Goal: Transaction & Acquisition: Purchase product/service

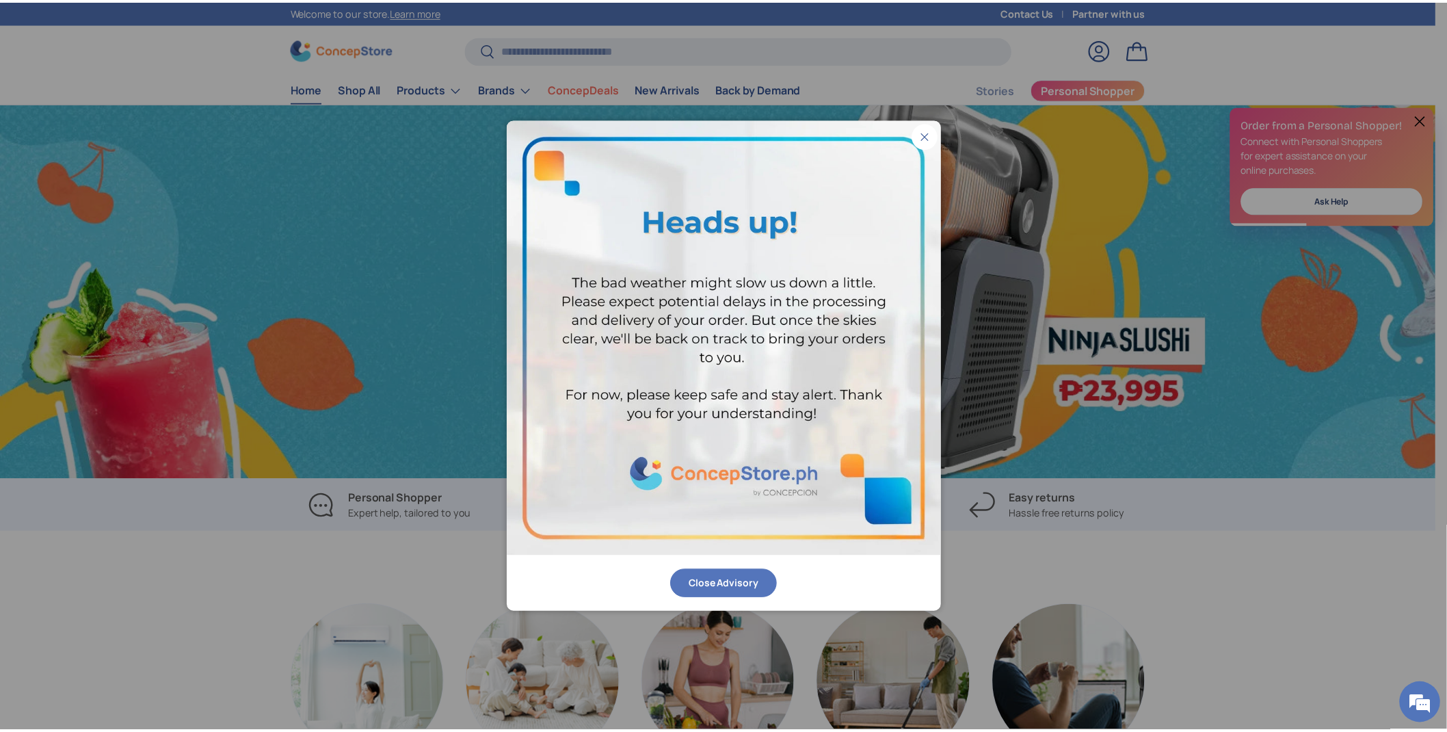
scroll to position [0, 2893]
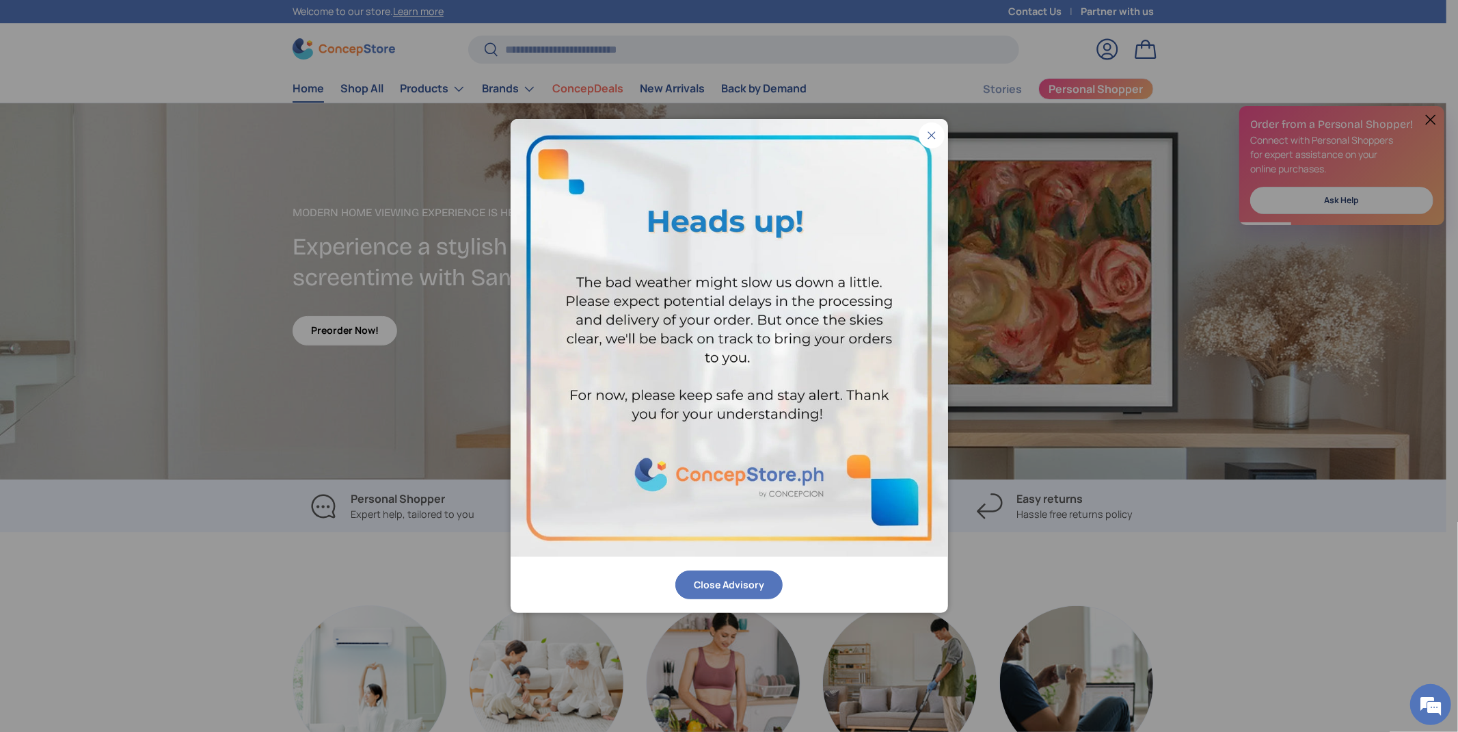
click at [770, 572] on div "Close Advisory" at bounding box center [728, 584] width 107 height 29
click at [751, 589] on button "Close Advisory" at bounding box center [728, 584] width 107 height 29
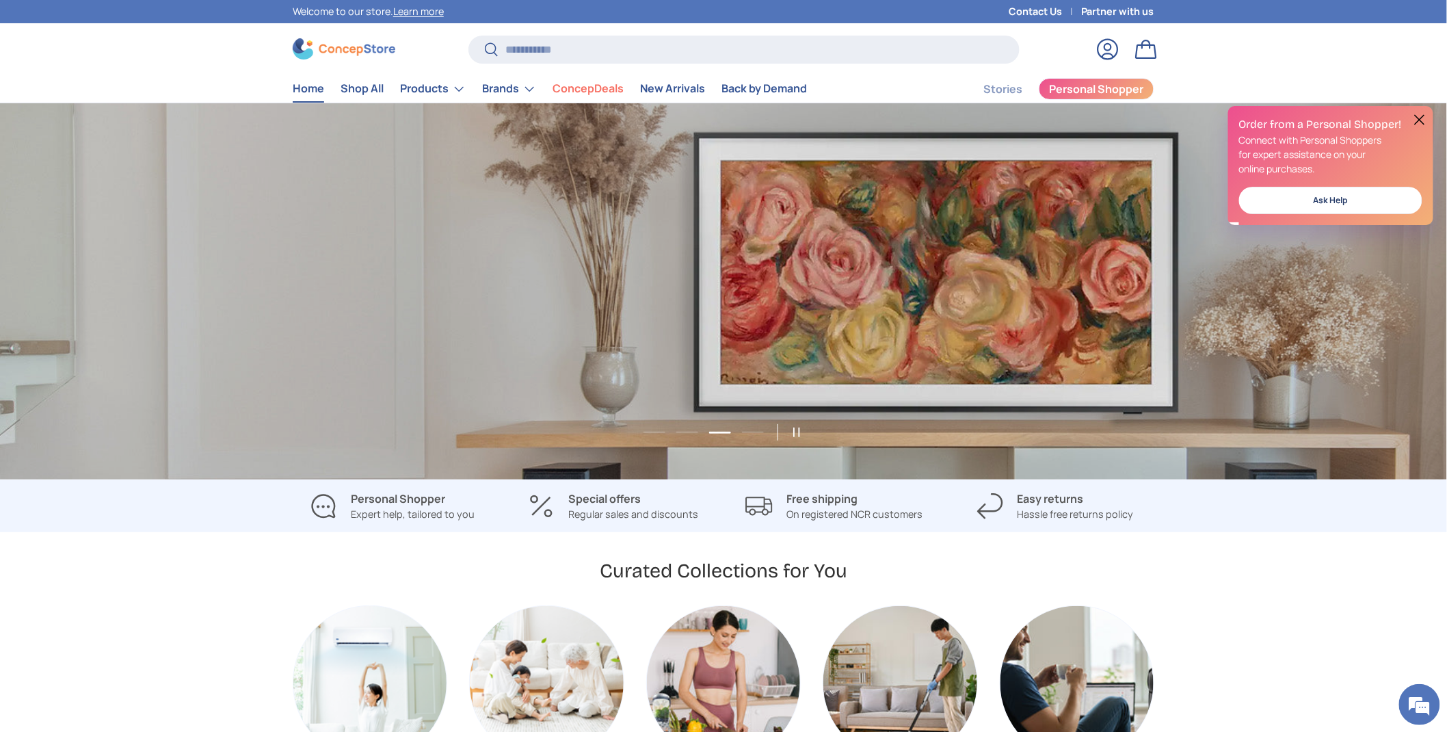
scroll to position [0, 4341]
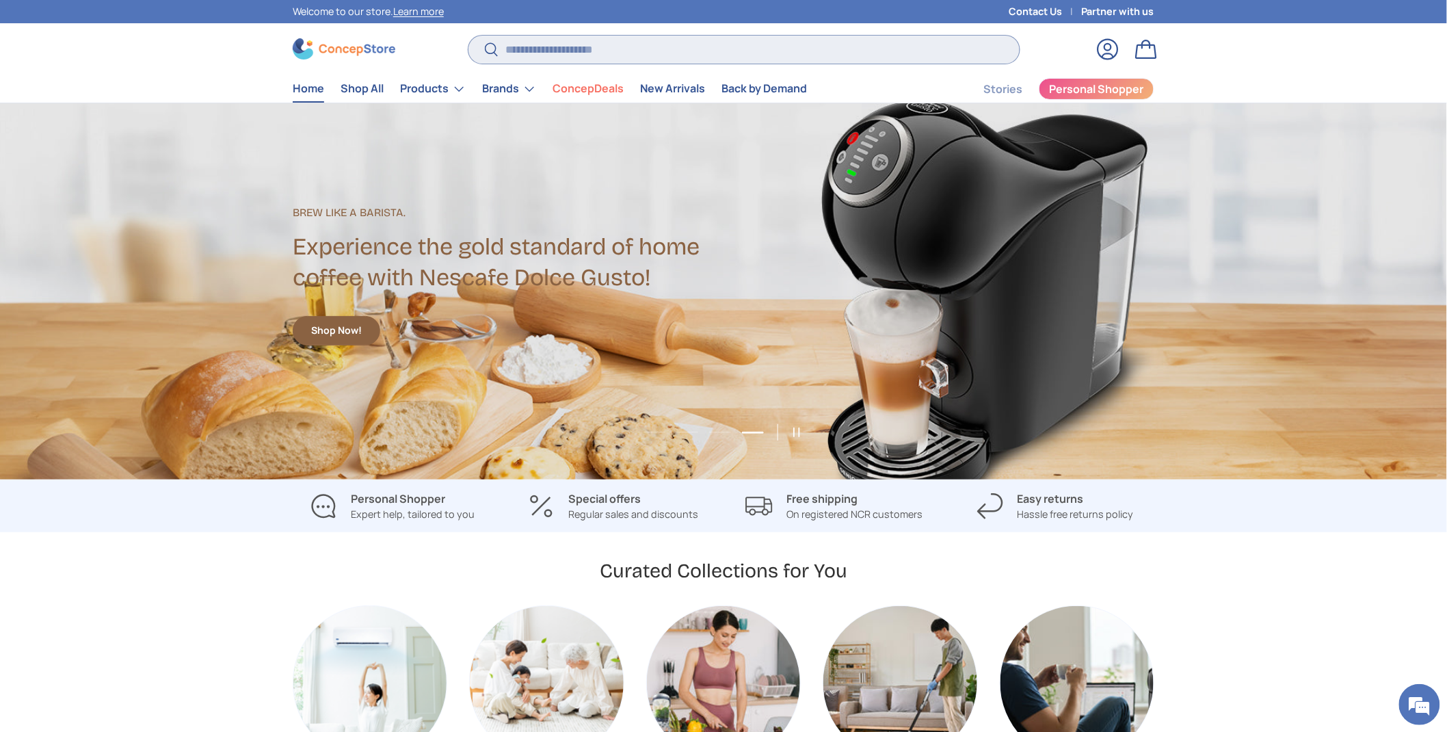
click at [580, 44] on input "Search" at bounding box center [743, 50] width 551 height 28
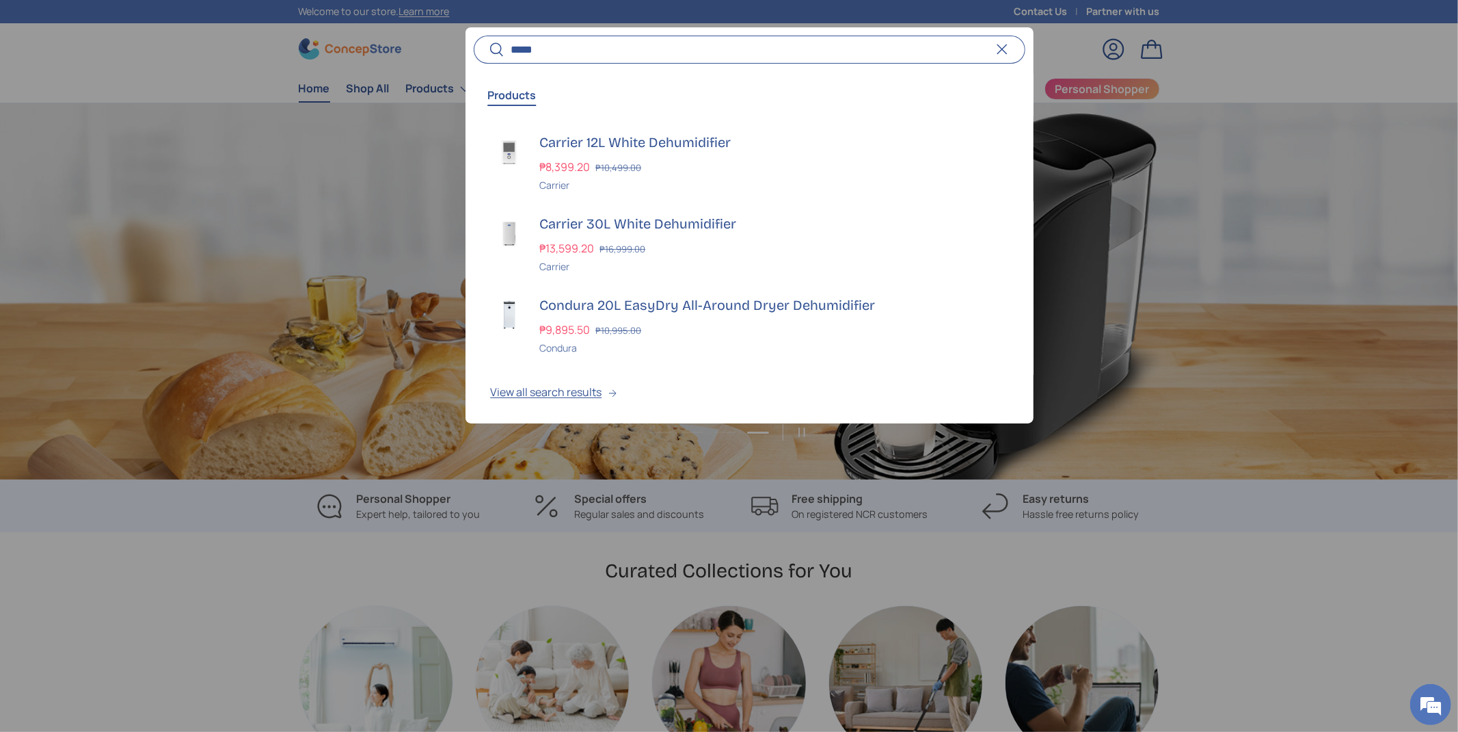
scroll to position [0, 0]
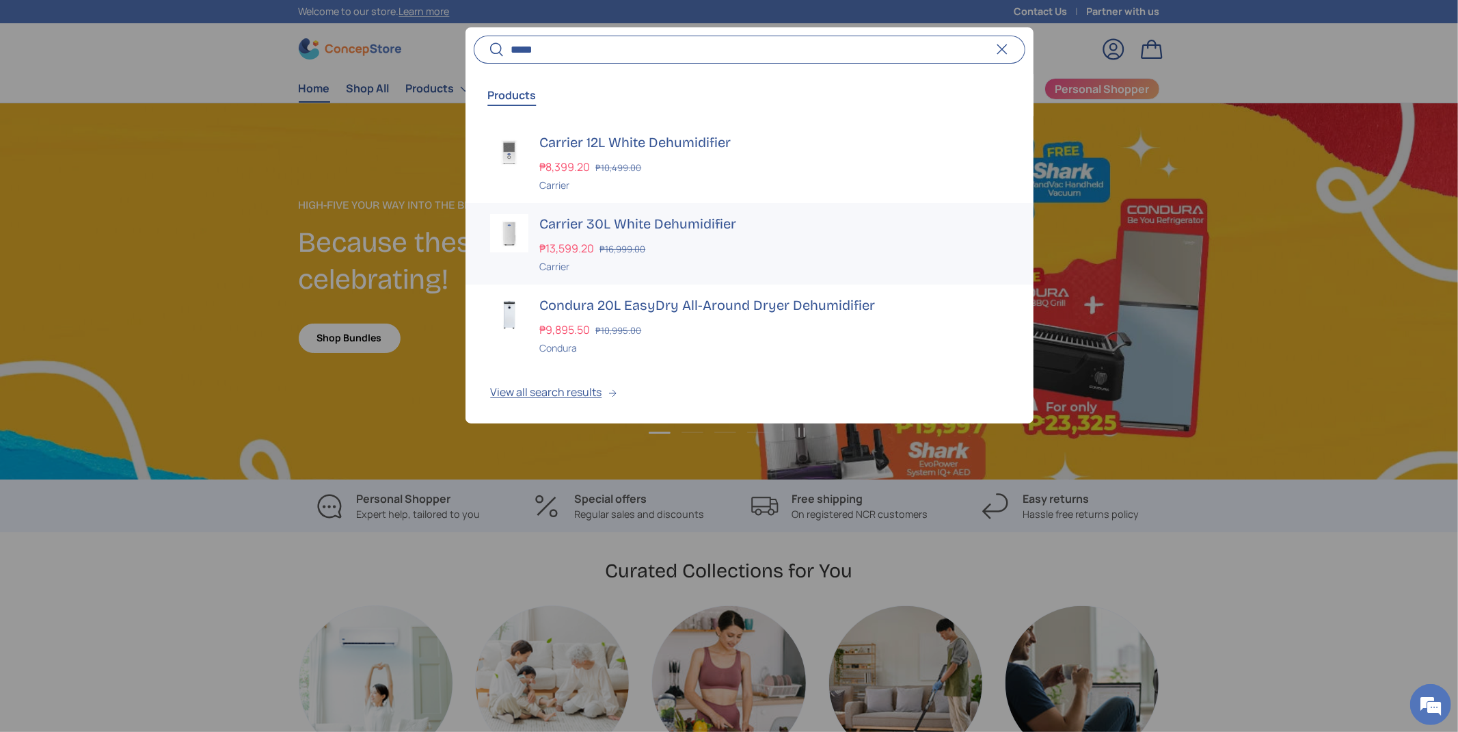
type input "*****"
click at [673, 259] on div "Carrier" at bounding box center [773, 266] width 469 height 14
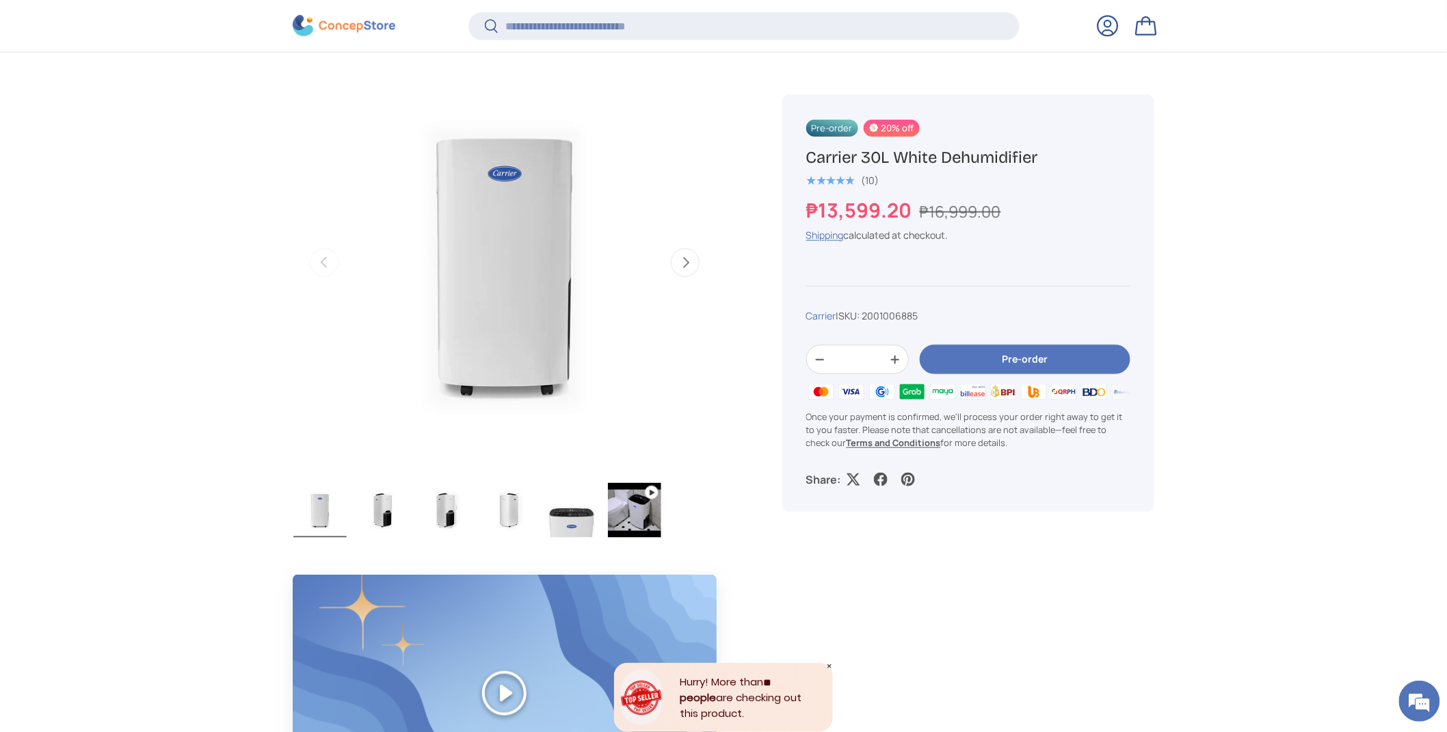
scroll to position [371, 0]
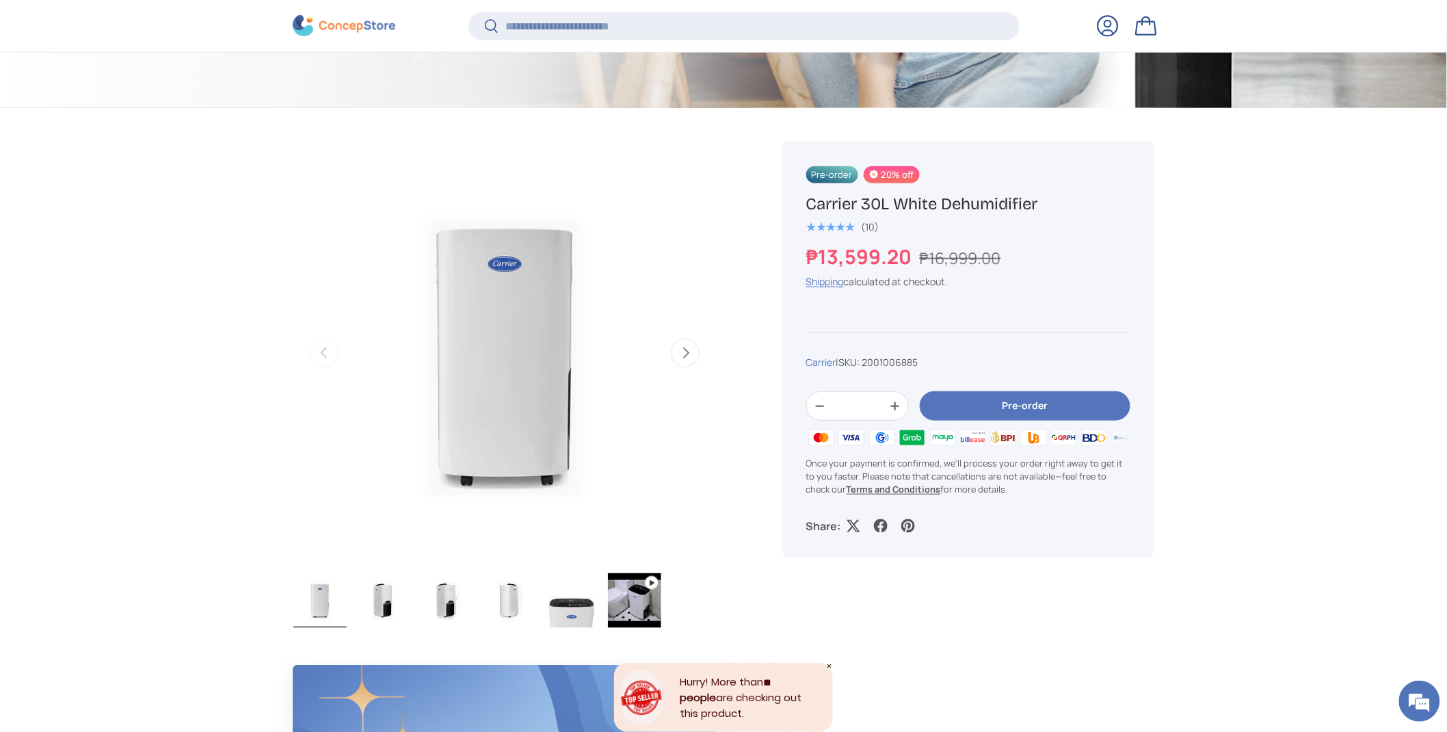
click at [811, 166] on span "Pre-order" at bounding box center [832, 174] width 52 height 17
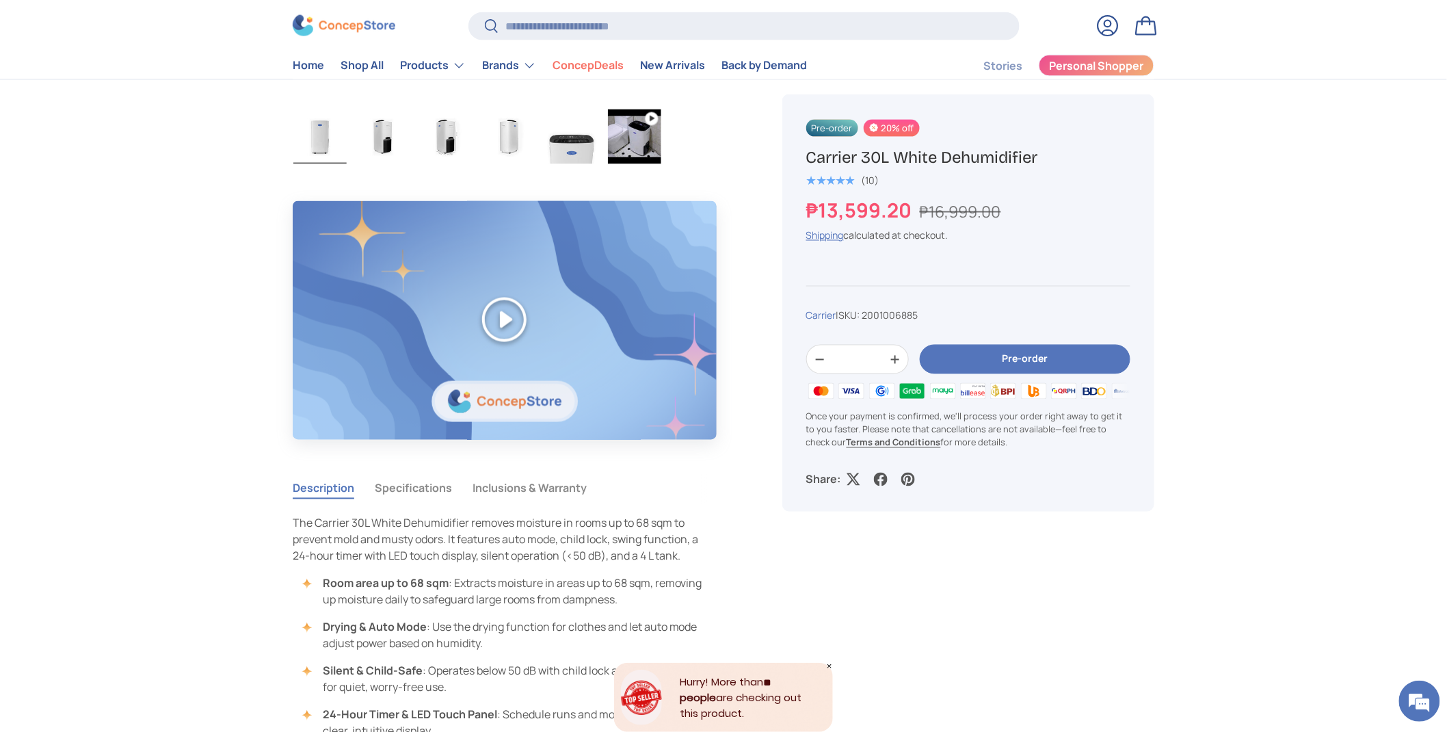
scroll to position [825, 0]
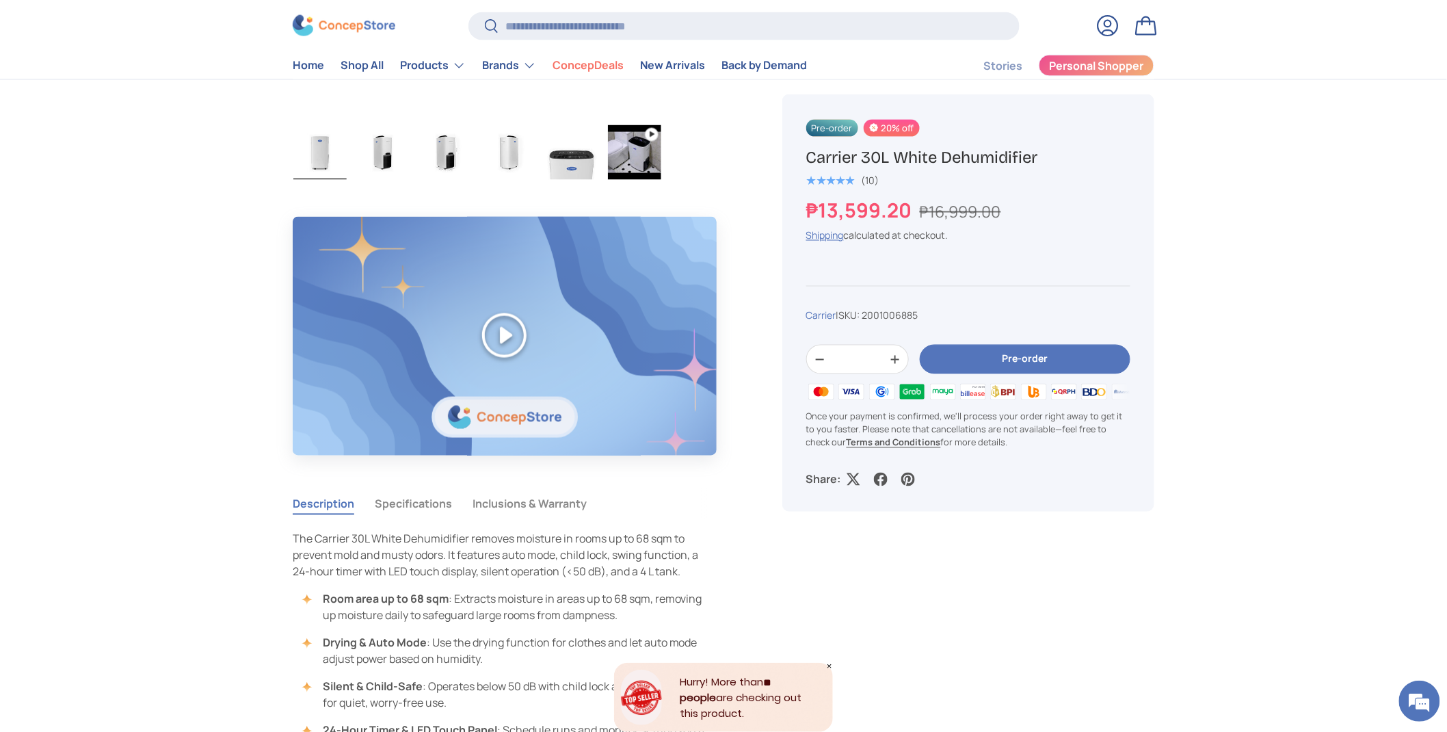
click at [472, 488] on button "Inclusions & Warranty" at bounding box center [529, 503] width 114 height 31
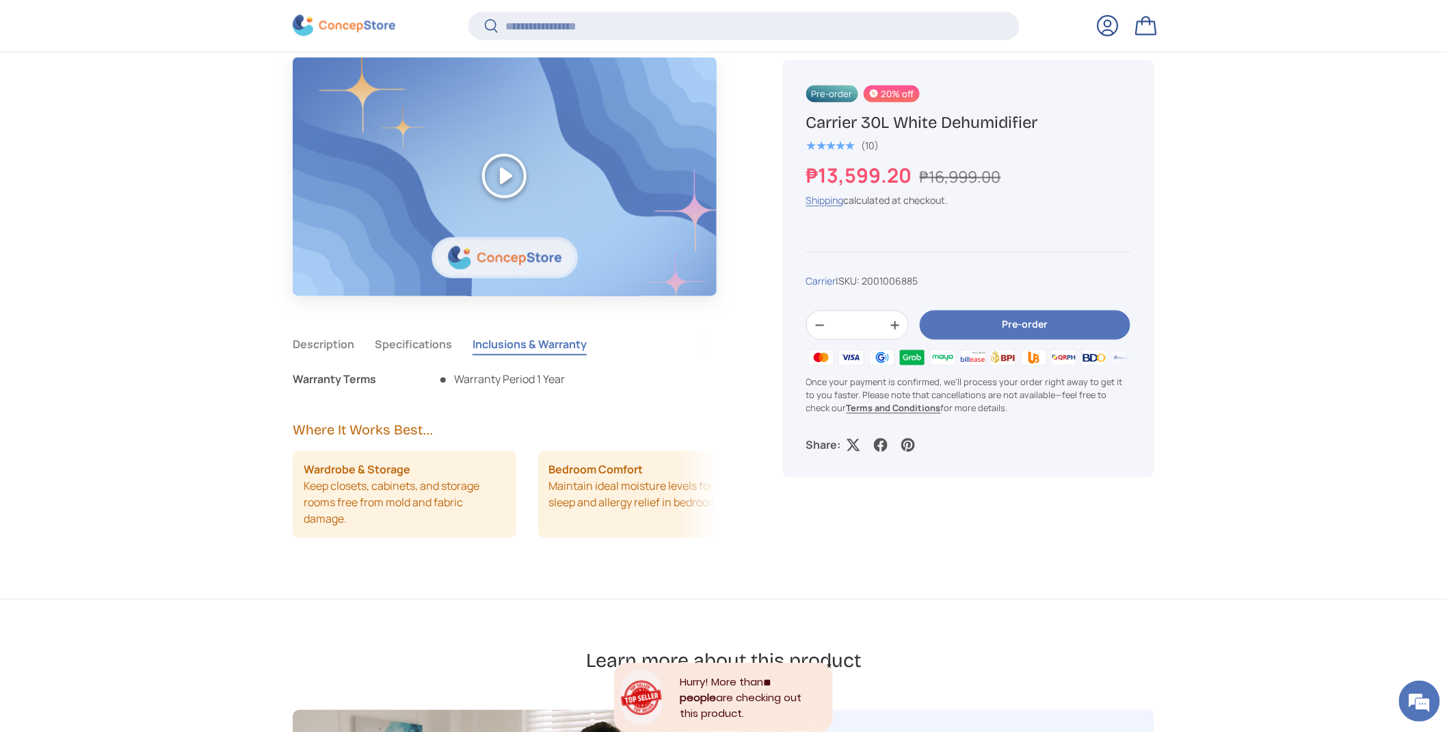
scroll to position [978, 0]
click at [1415, 698] on em at bounding box center [1419, 700] width 37 height 37
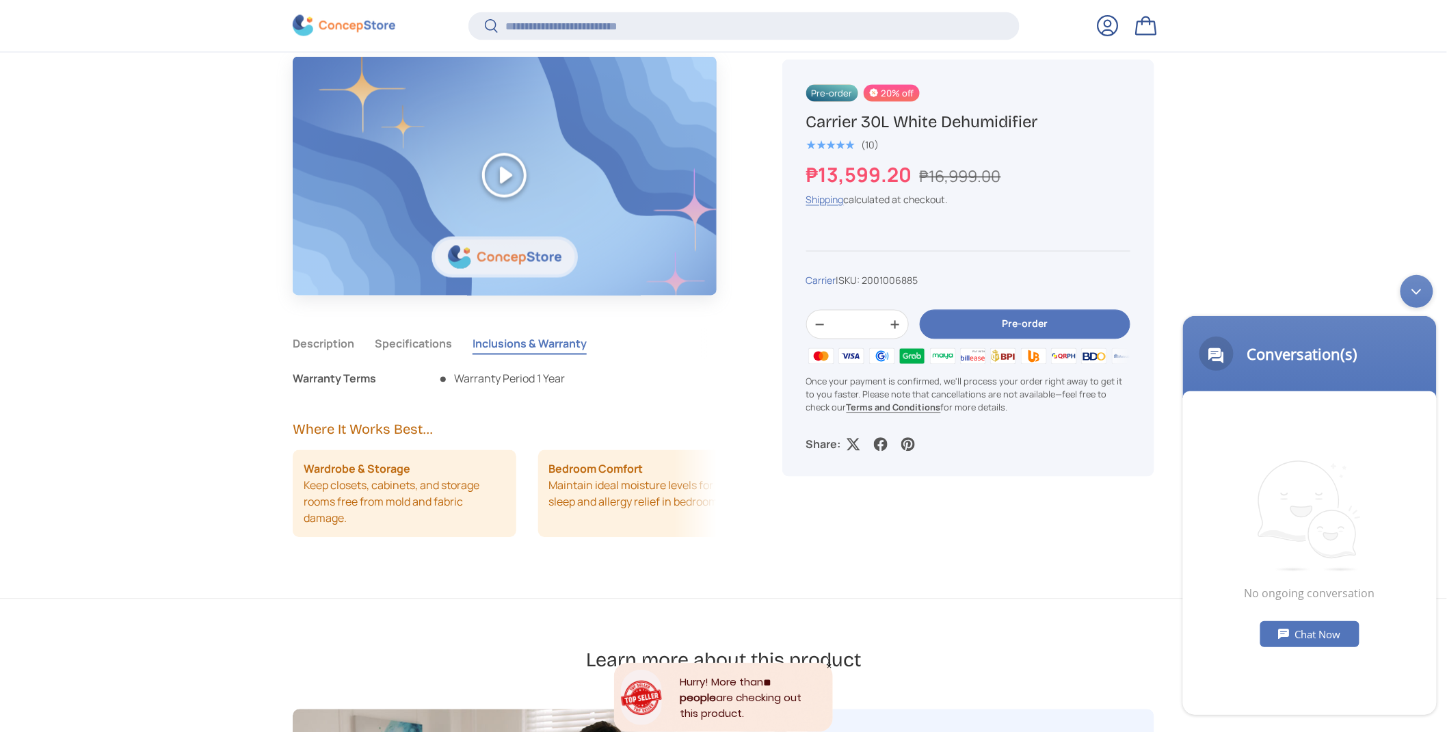
click at [1302, 634] on div "Chat Now" at bounding box center [1308, 633] width 99 height 26
click at [1257, 654] on textarea "Type your message and hit 'Enter'" at bounding box center [1309, 665] width 254 height 48
click at [1226, 665] on textarea "Type your message and hit 'Enter'" at bounding box center [1309, 665] width 254 height 48
click at [1228, 663] on textarea "Type your message and hit 'Enter'" at bounding box center [1309, 665] width 254 height 48
paste textarea "*"
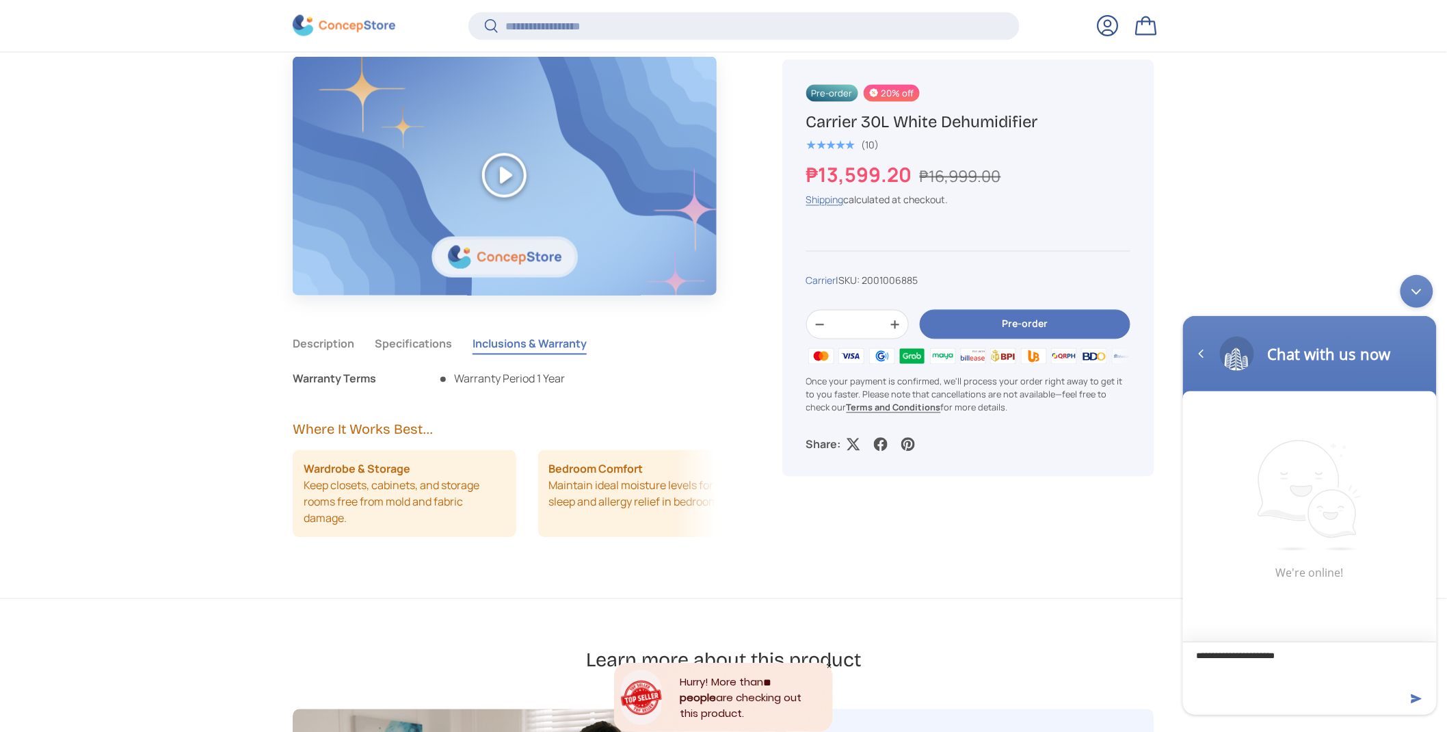
type textarea "**********"
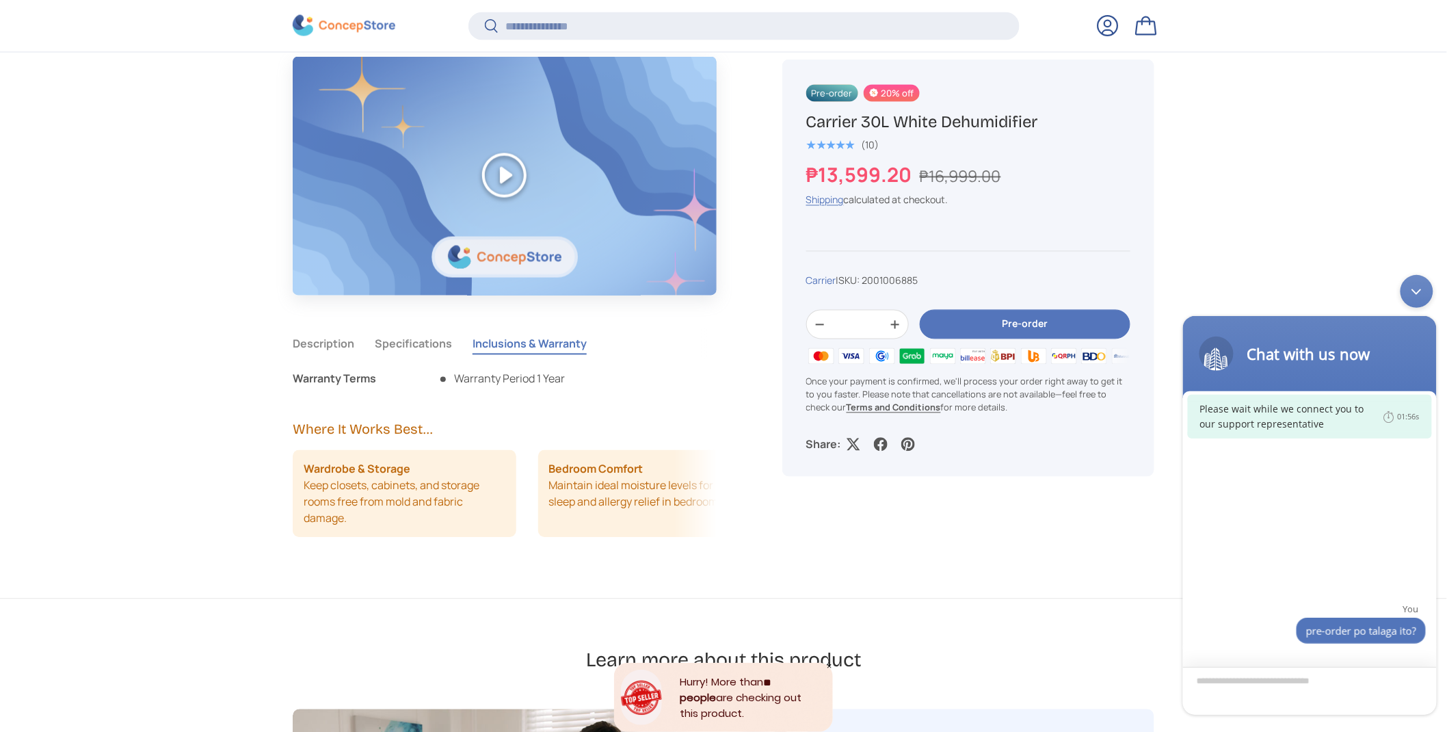
click at [1220, 687] on textarea "Type your message and hit 'Enter'" at bounding box center [1309, 690] width 254 height 48
click at [1219, 684] on textarea "Type your message and hit 'Enter'" at bounding box center [1309, 690] width 254 height 48
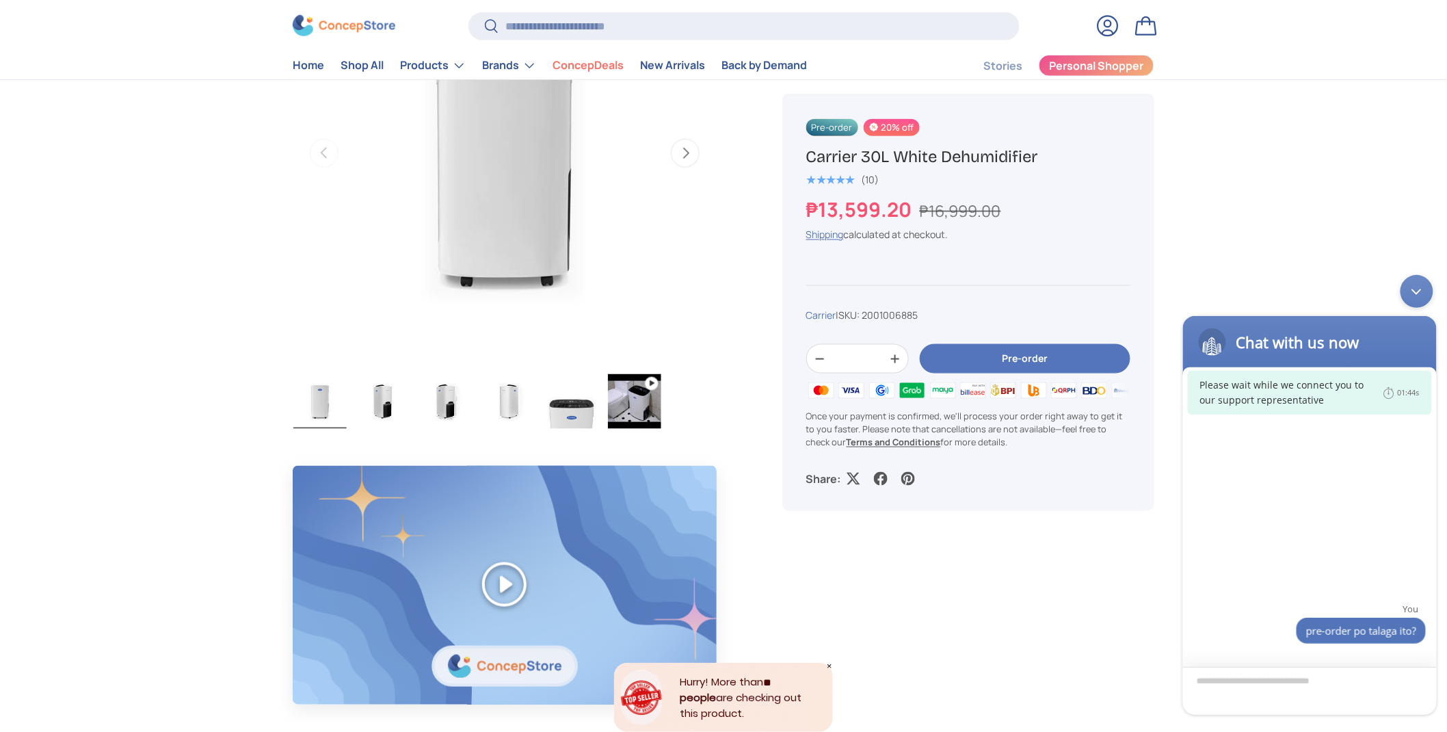
scroll to position [522, 0]
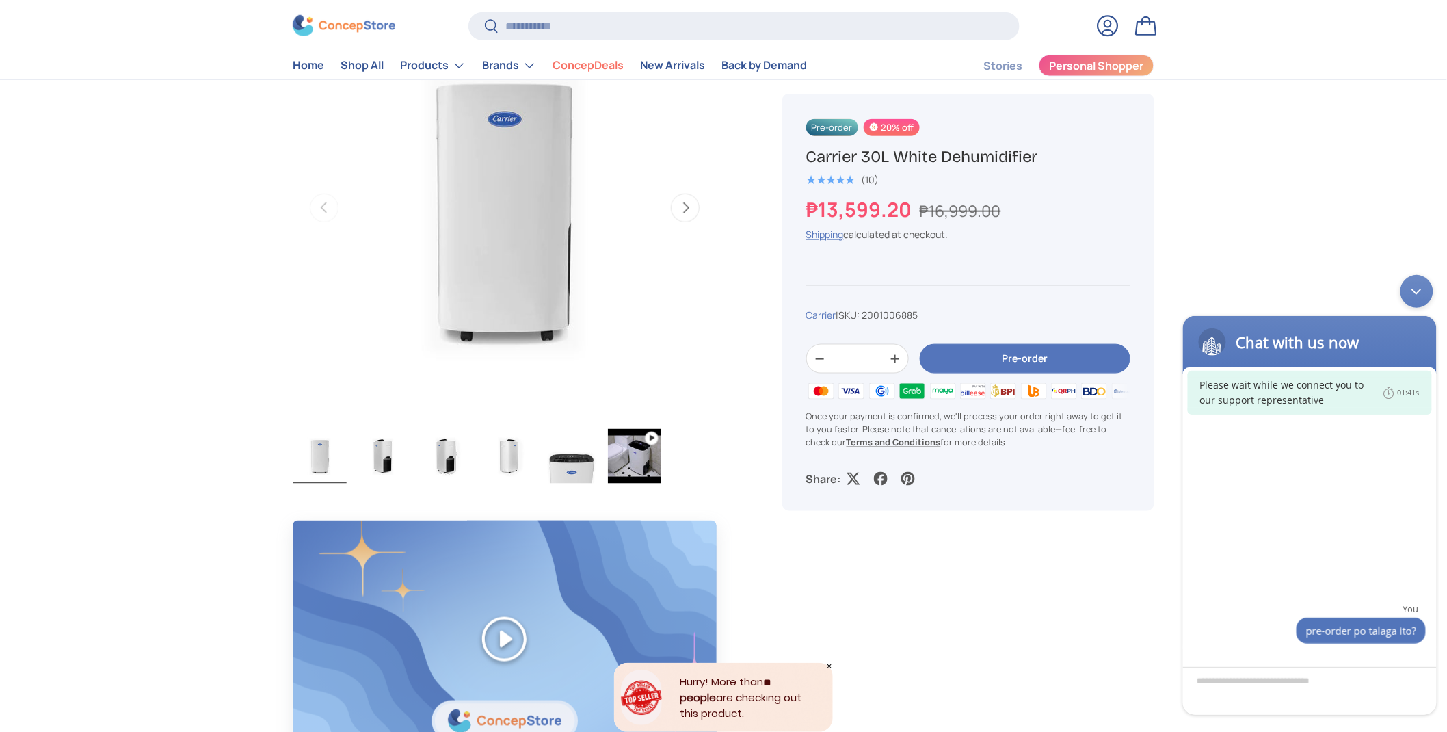
drag, startPoint x: 790, startPoint y: 141, endPoint x: 1022, endPoint y: 148, distance: 232.6
click at [1022, 148] on div "Pre-order 20% off Carrier 30L White Dehumidifier ★★★★★ (10) ₱13,599.20 ₱16,999.…" at bounding box center [968, 302] width 372 height 417
copy h1 "Carrier 30L White Dehumidifier"
click at [1218, 682] on textarea "Type your message and hit 'Enter'" at bounding box center [1309, 690] width 254 height 48
paste textarea "**********"
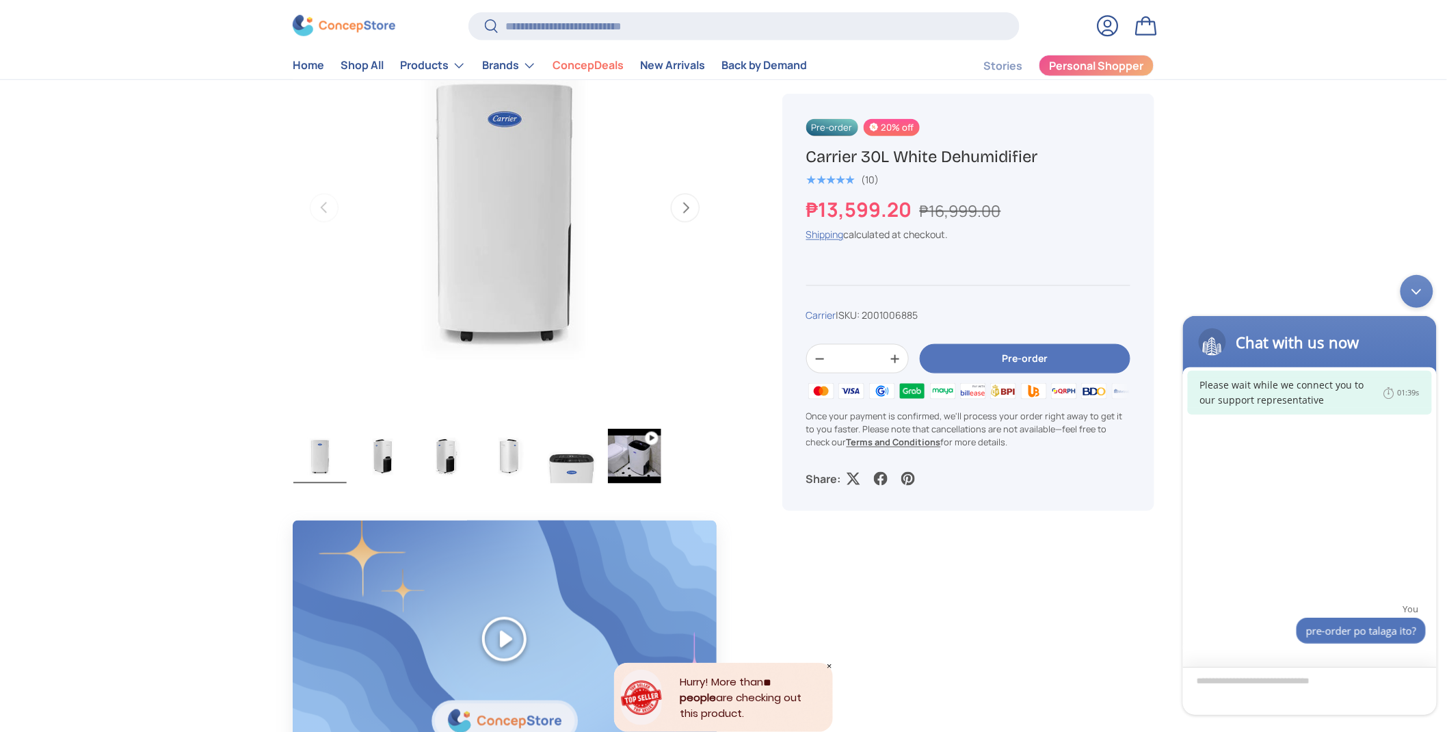
type textarea "**********"
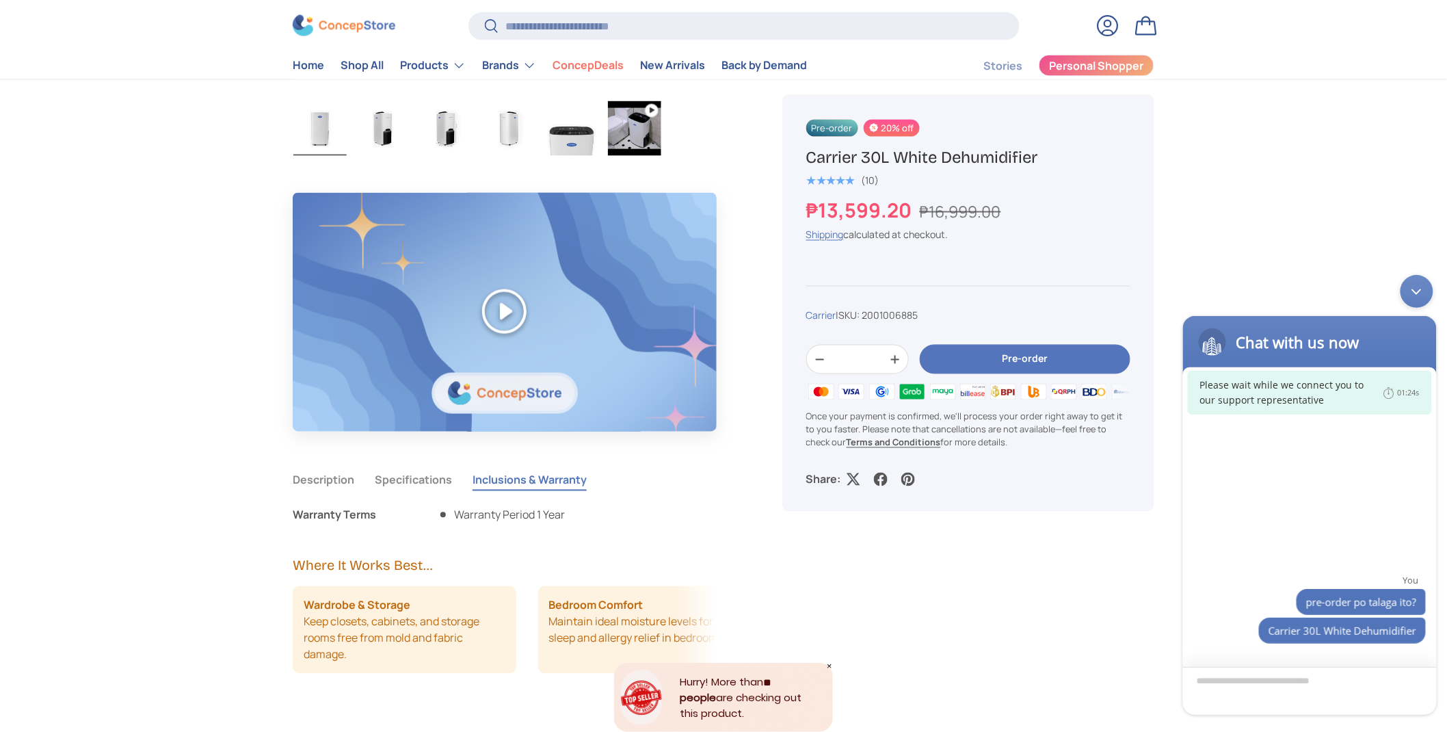
scroll to position [848, 0]
click at [882, 349] on button "+" at bounding box center [895, 359] width 26 height 21
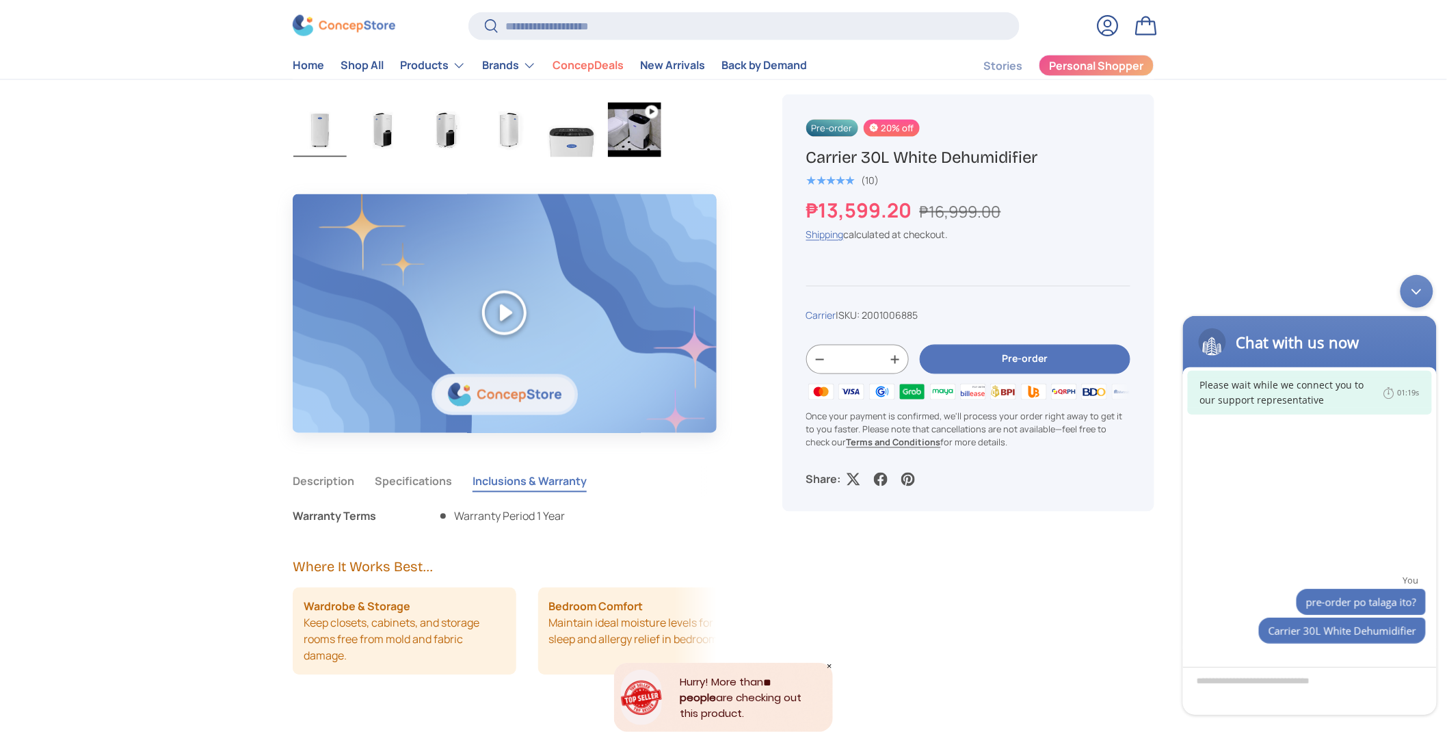
click at [882, 349] on button "+" at bounding box center [895, 359] width 26 height 21
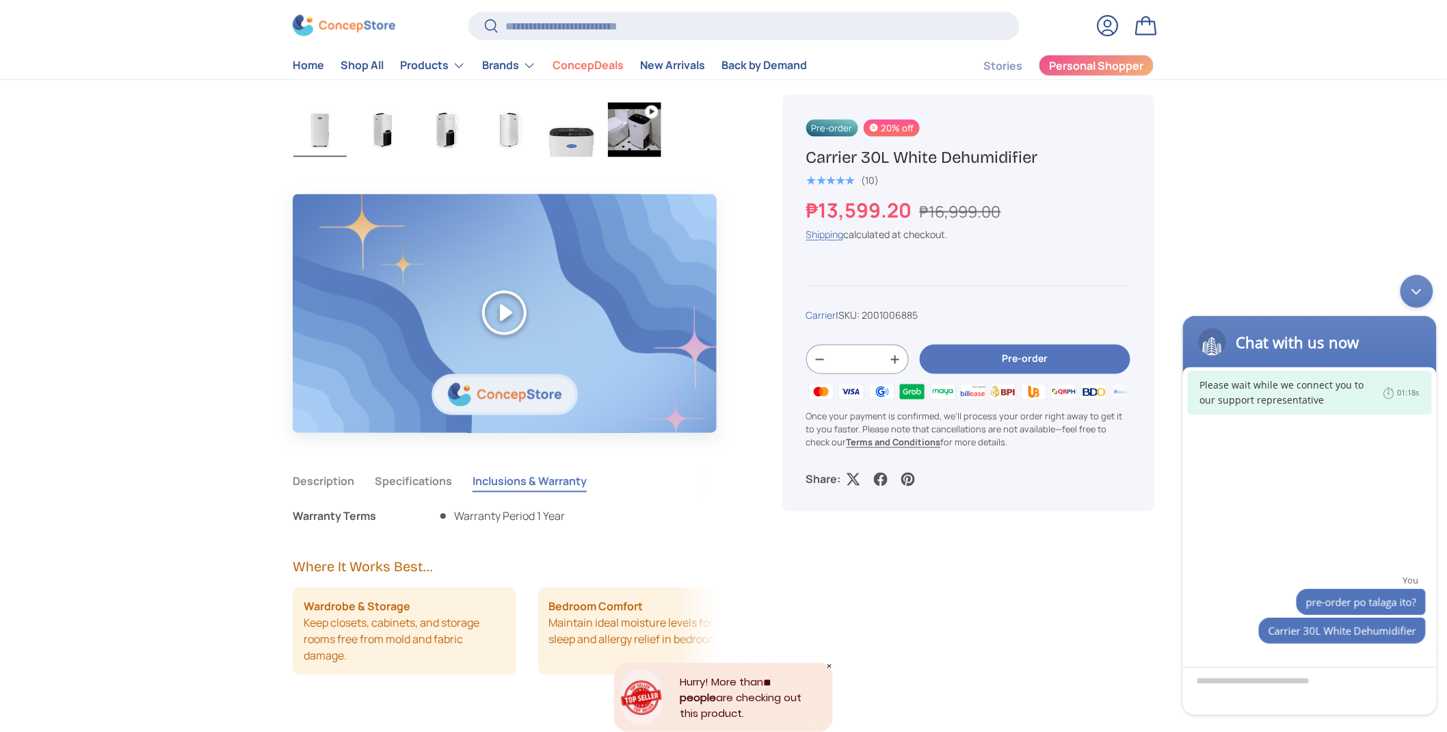
click at [882, 349] on button "+" at bounding box center [895, 359] width 26 height 21
click at [812, 349] on button "-" at bounding box center [820, 359] width 26 height 21
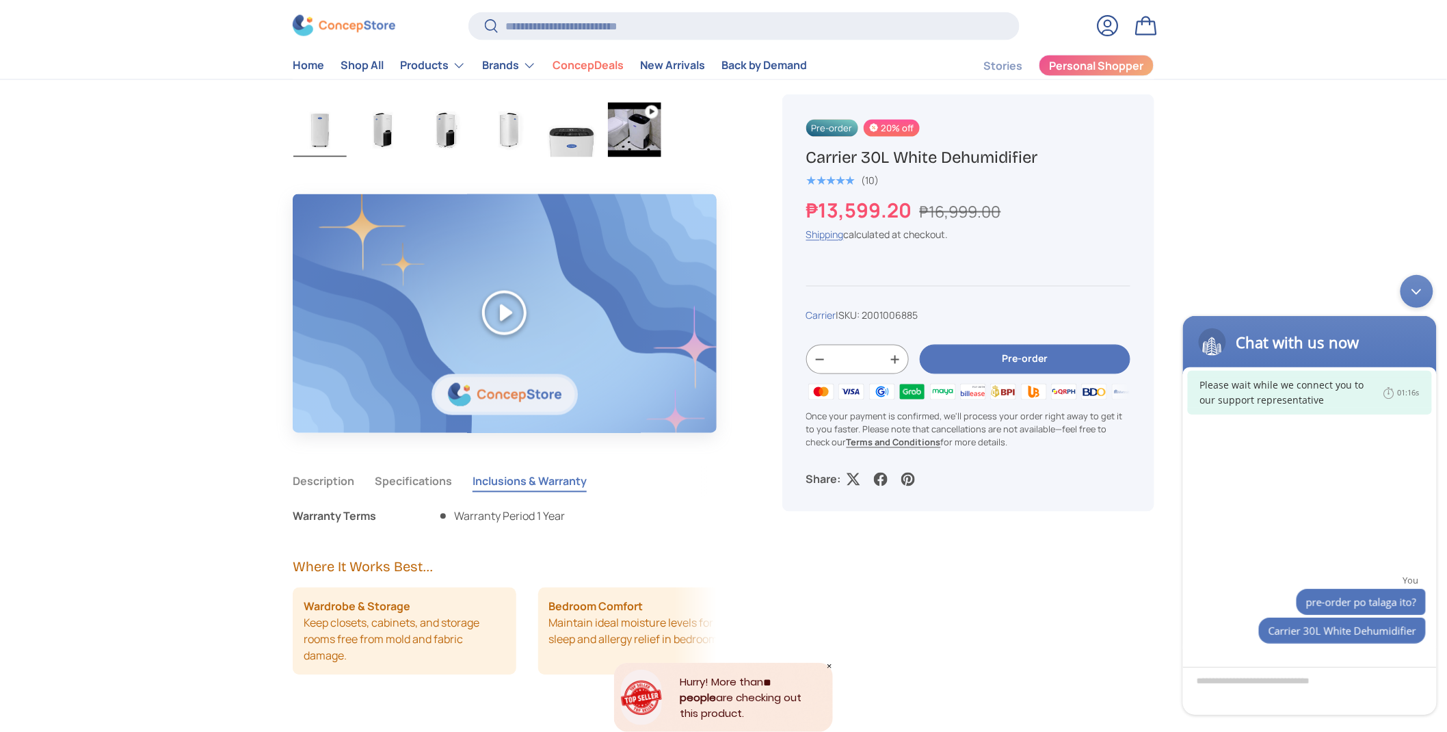
click at [812, 349] on button "-" at bounding box center [820, 359] width 26 height 21
click at [791, 284] on div "Pre-order 20% off Carrier 30L White Dehumidifier ★★★★★ (10) ₱13,599.20 ₱16,999.…" at bounding box center [968, 302] width 372 height 417
click at [807, 349] on button "-" at bounding box center [820, 359] width 26 height 21
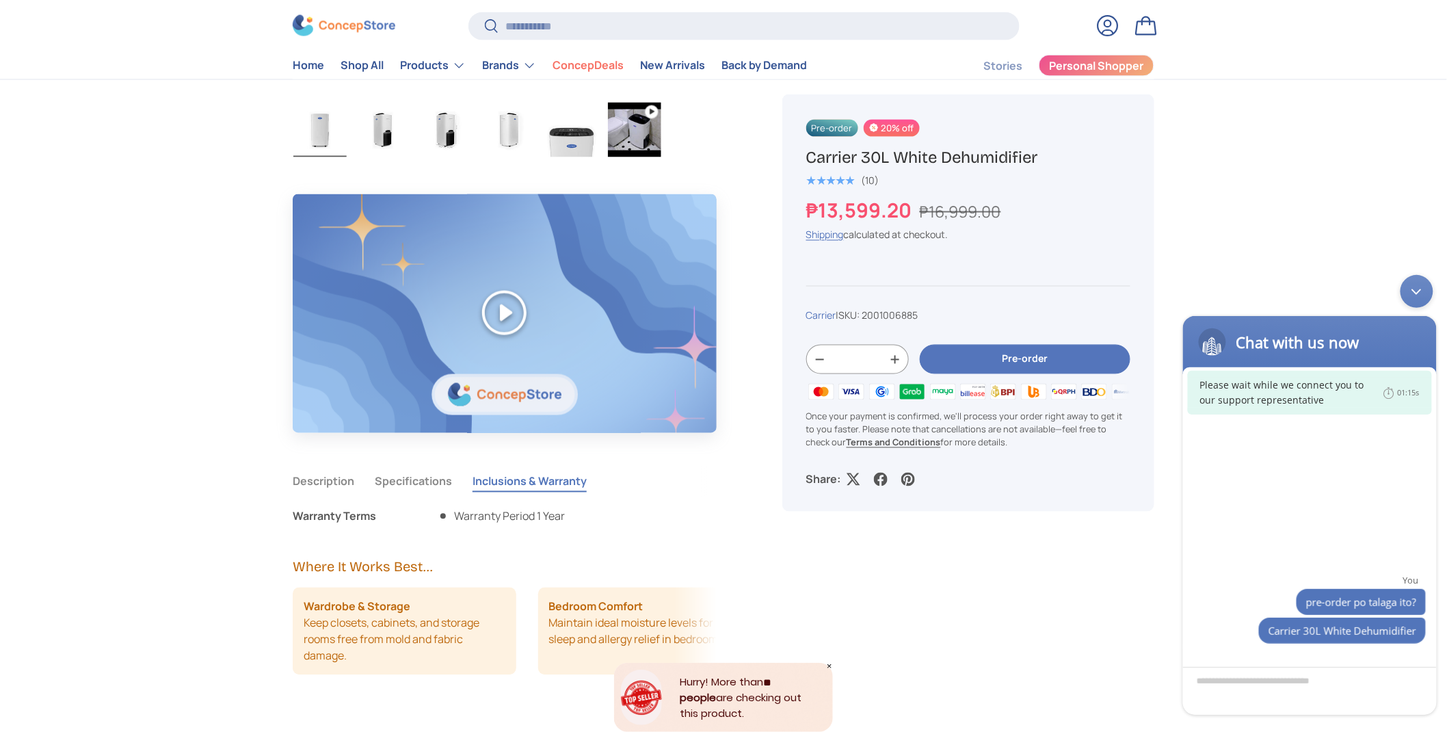
click at [807, 349] on button "-" at bounding box center [820, 359] width 26 height 21
type input "*"
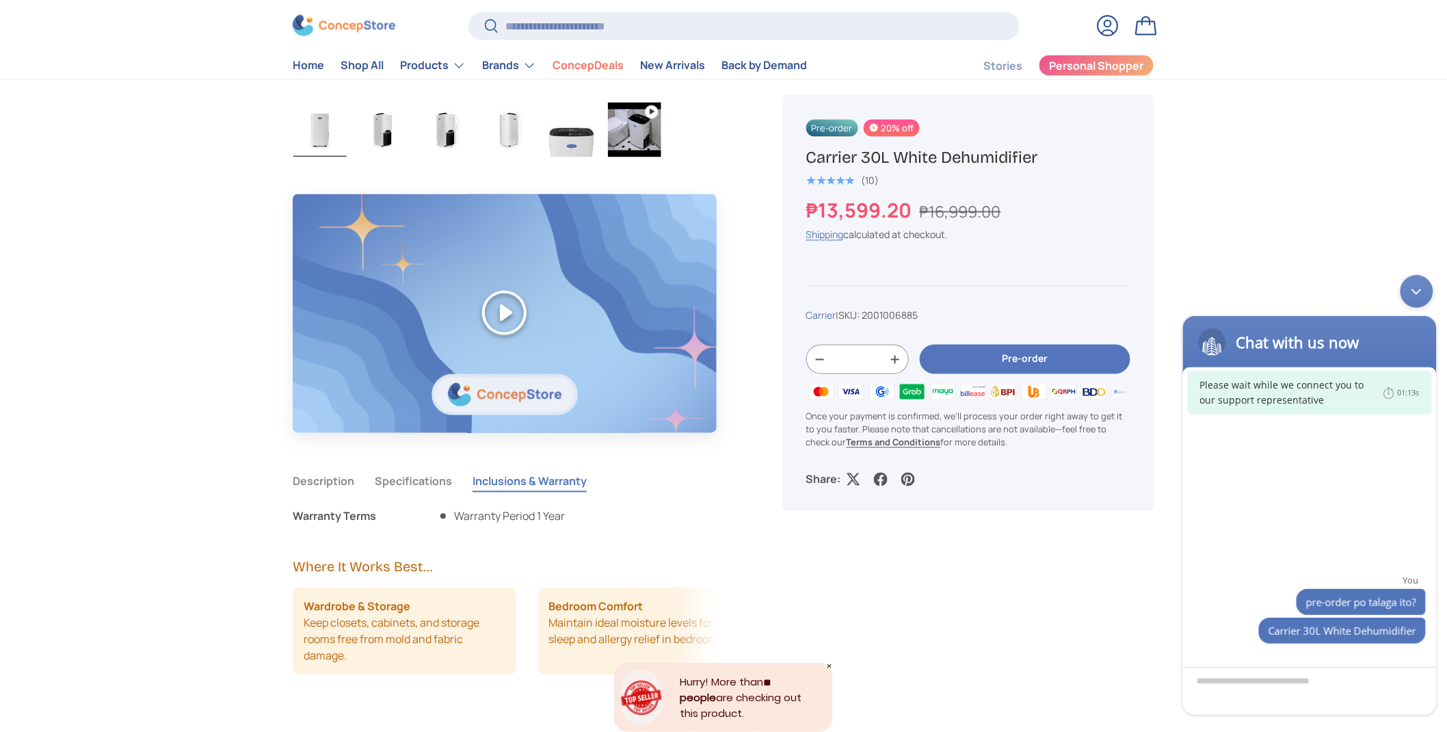
click at [807, 349] on button "-" at bounding box center [820, 359] width 26 height 21
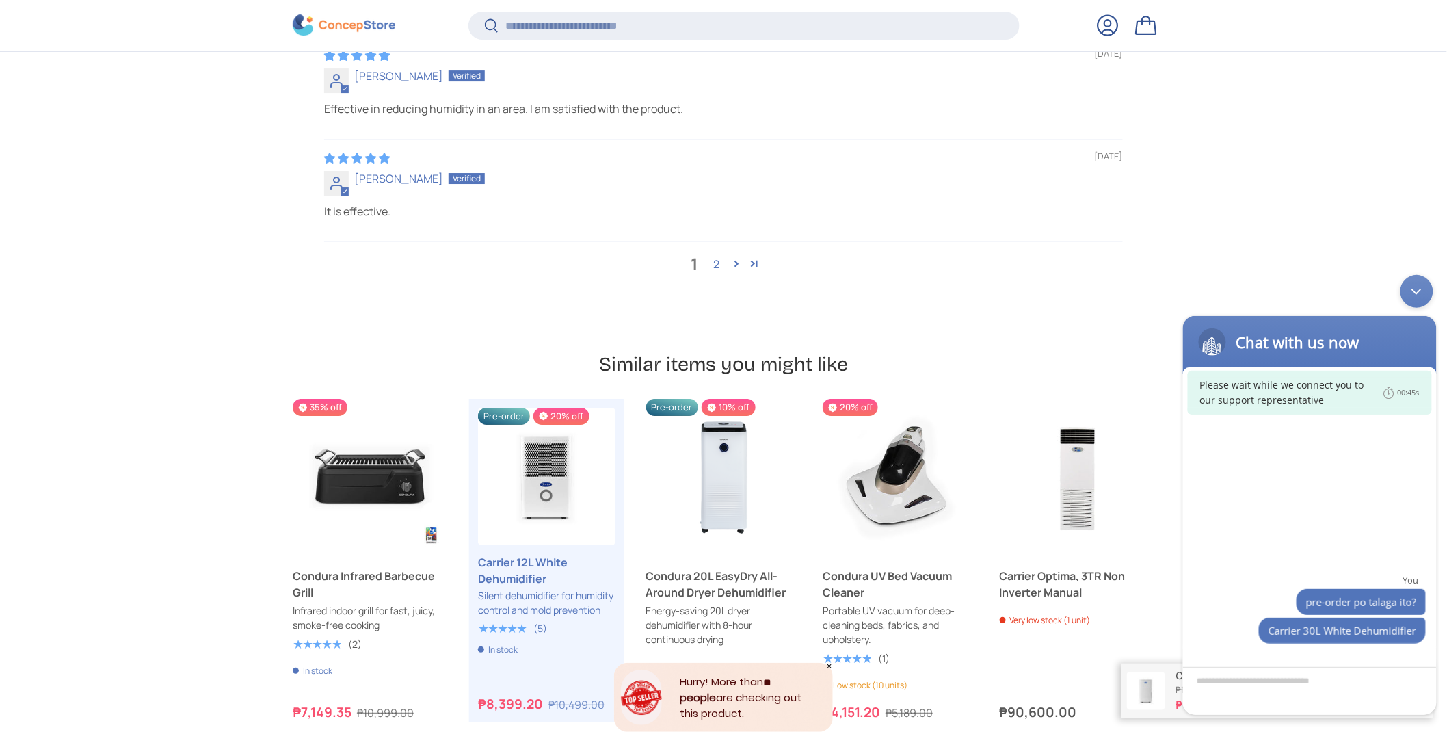
scroll to position [4190, 0]
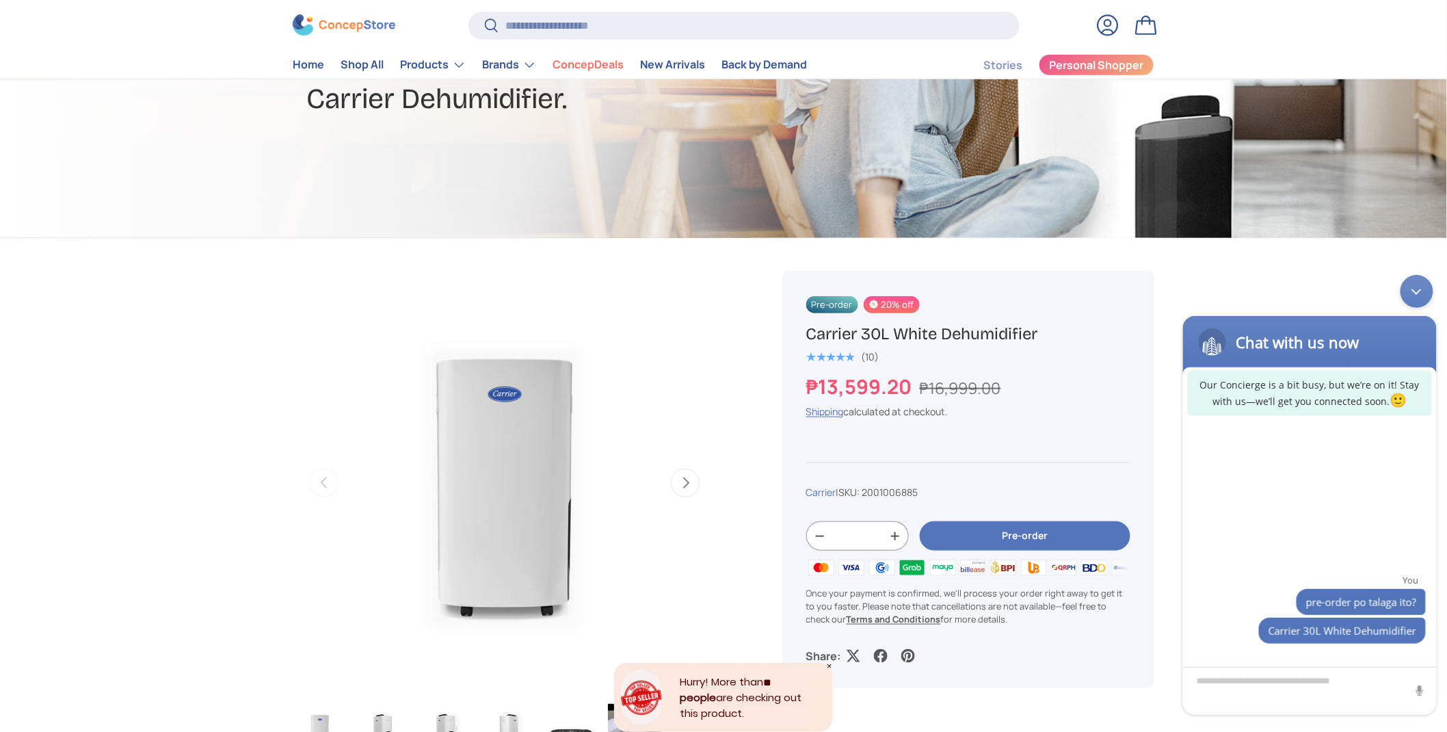
scroll to position [240, 0]
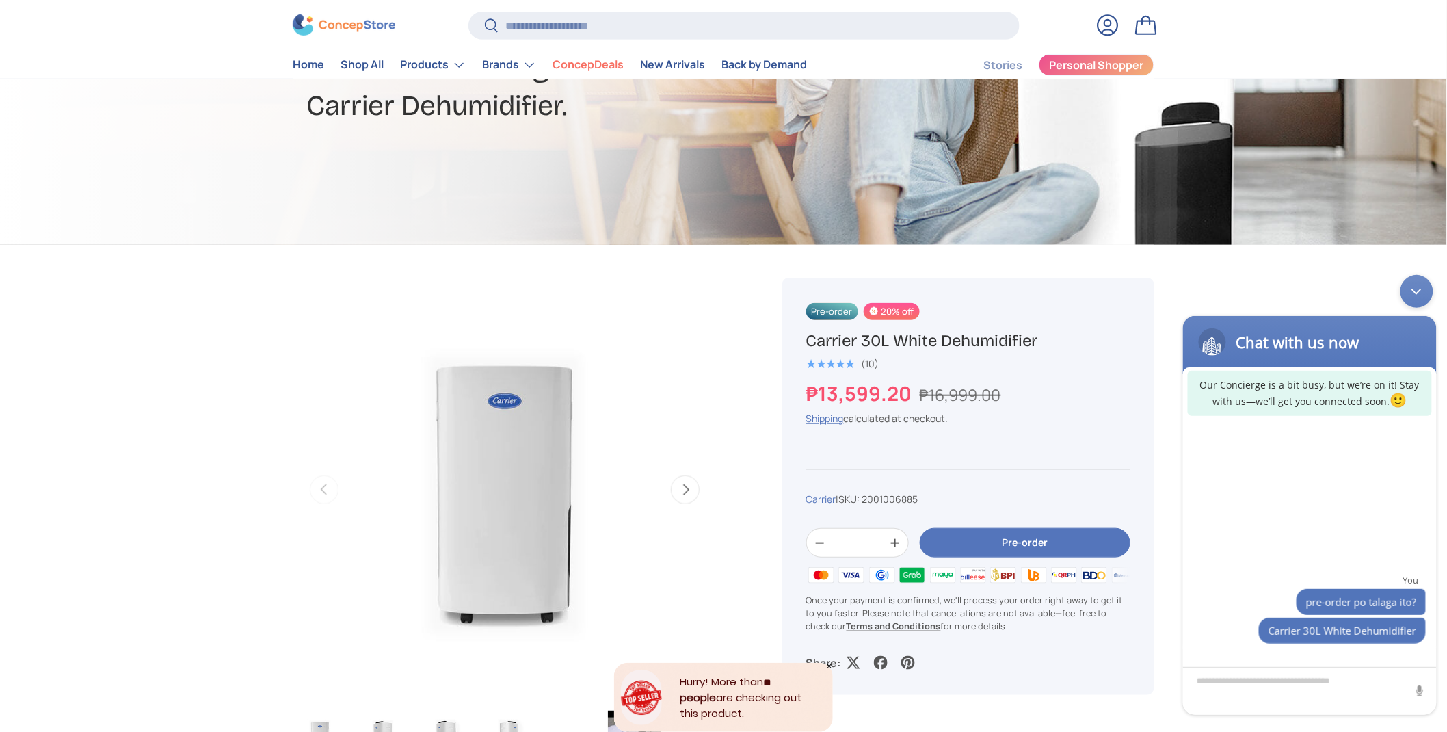
drag, startPoint x: 835, startPoint y: 274, endPoint x: 989, endPoint y: 311, distance: 158.9
click at [933, 287] on div "Pre-order 20% off Carrier 30L White Dehumidifier ★★★★★ (10) ₱13,599.20 ₱16,999.…" at bounding box center [968, 486] width 372 height 417
click at [998, 354] on div "★★★★★ (10)" at bounding box center [968, 362] width 324 height 16
click at [863, 303] on span "20% off" at bounding box center [890, 311] width 55 height 17
click at [1007, 528] on button "Pre-order" at bounding box center [1025, 542] width 211 height 29
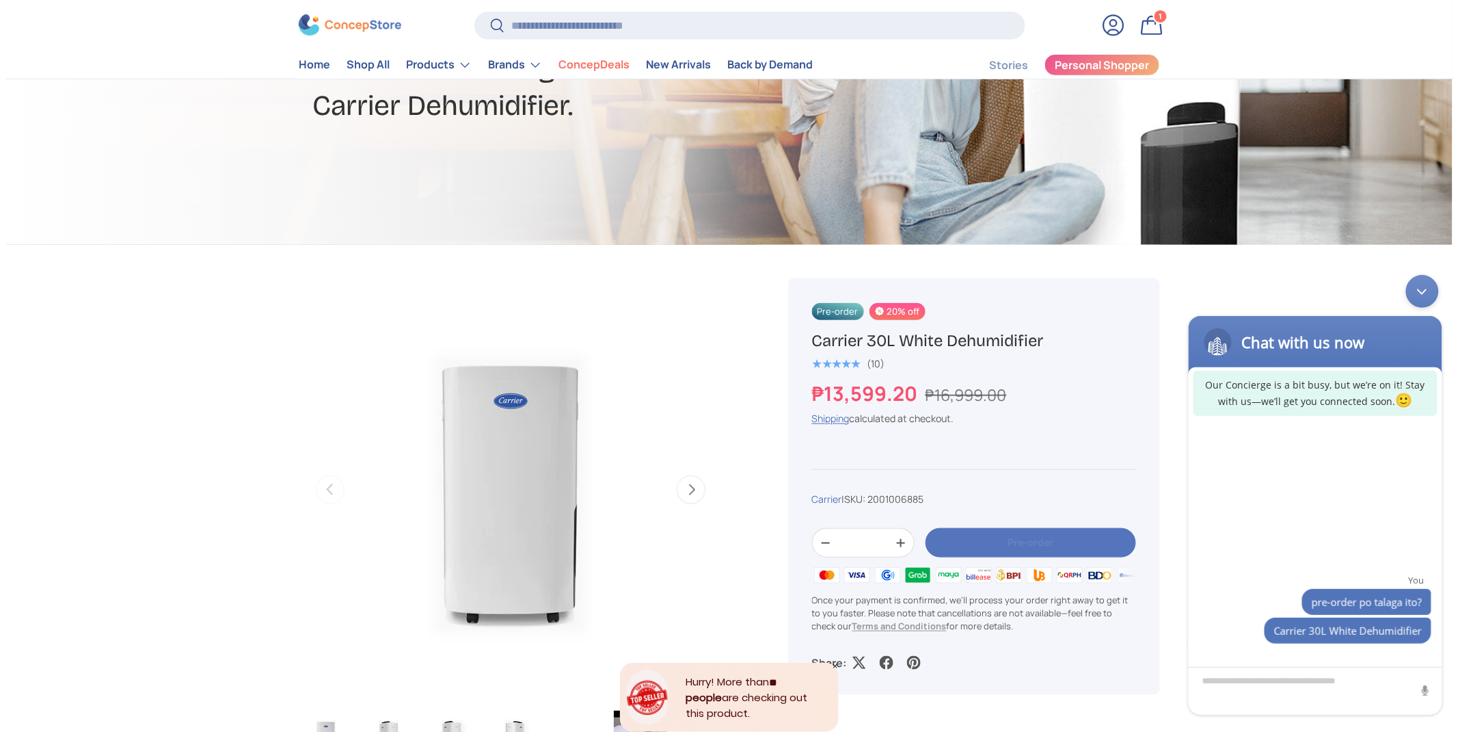
scroll to position [0, 0]
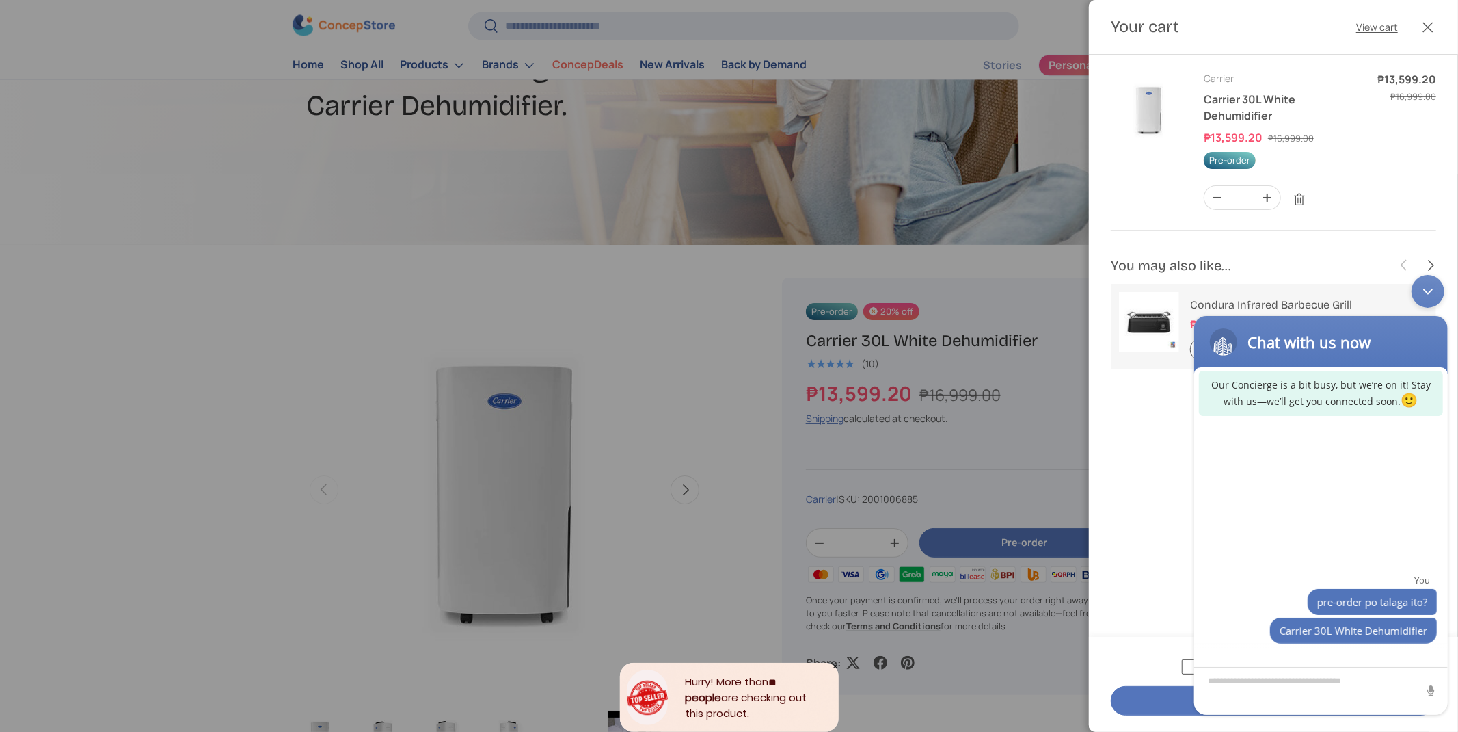
click at [1425, 295] on div "Minimize live chat window" at bounding box center [1427, 290] width 33 height 33
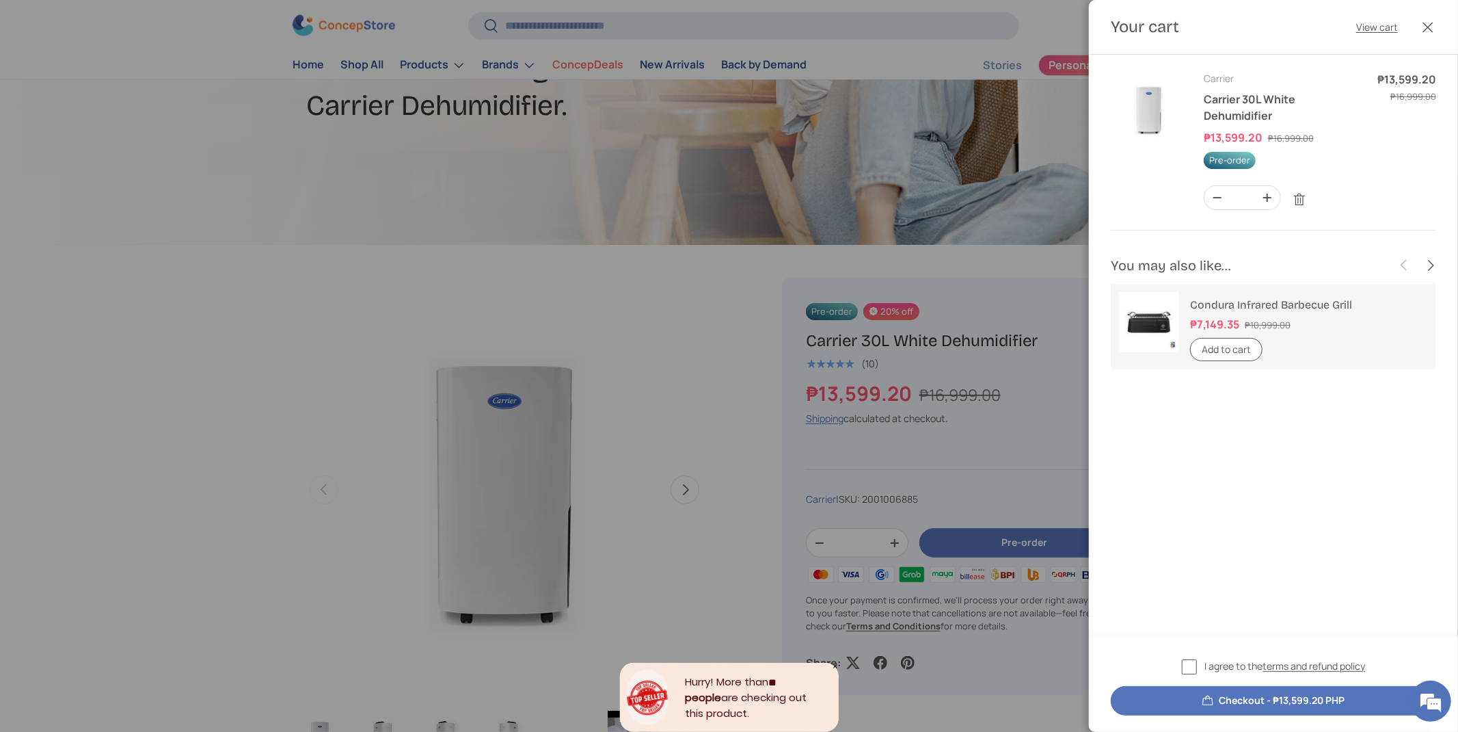
click at [1217, 152] on span "Pre-order" at bounding box center [1230, 160] width 52 height 17
click at [1215, 152] on span "Pre-order" at bounding box center [1230, 160] width 52 height 17
click at [1306, 151] on div "Pre-order" at bounding box center [1282, 160] width 157 height 18
click at [648, 680] on div at bounding box center [647, 696] width 41 height 55
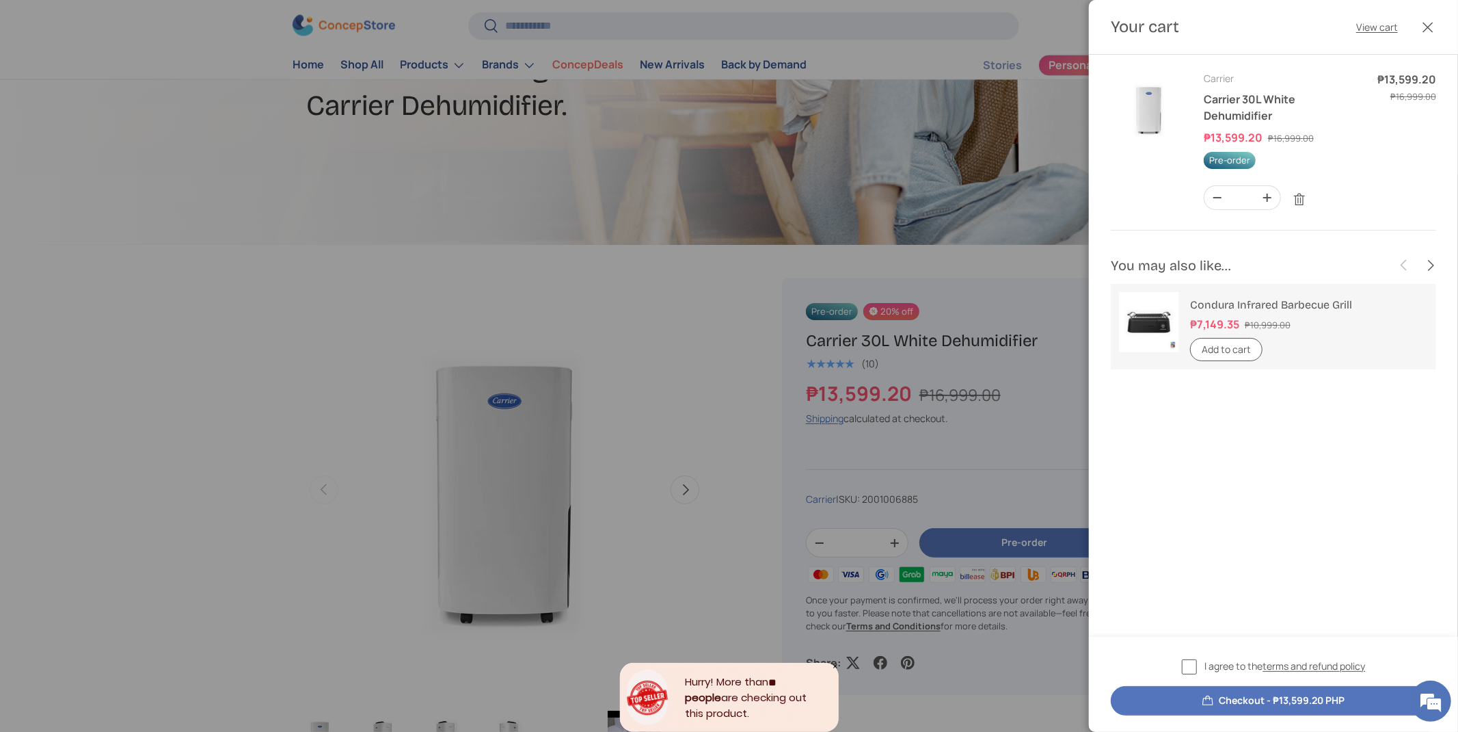
click at [1198, 708] on button "Checkout - ₱13,599.20 PHP" at bounding box center [1273, 700] width 325 height 29
click at [1205, 674] on label "I agree to the terms and refund policy" at bounding box center [1274, 666] width 184 height 16
